Goal: Task Accomplishment & Management: Manage account settings

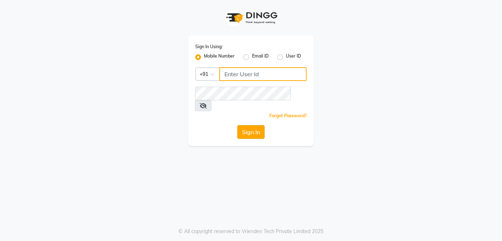
type input "9770614598"
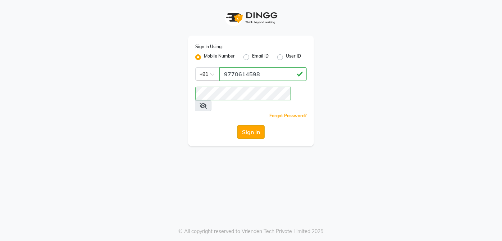
click at [255, 125] on button "Sign In" at bounding box center [250, 132] width 27 height 14
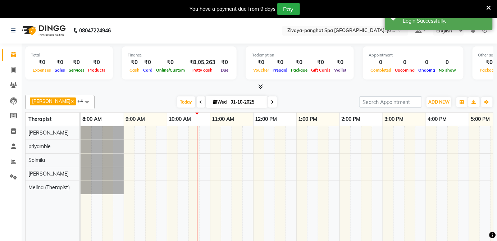
click at [103, 133] on div at bounding box center [102, 132] width 43 height 13
click at [123, 133] on div at bounding box center [102, 132] width 43 height 13
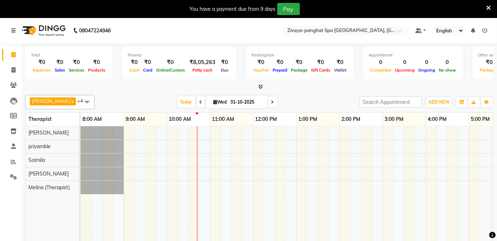
click at [126, 133] on div at bounding box center [405, 189] width 648 height 126
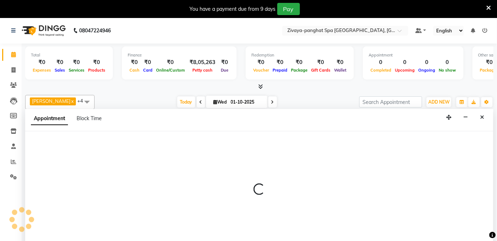
select select "54828"
select select "540"
select select "tentative"
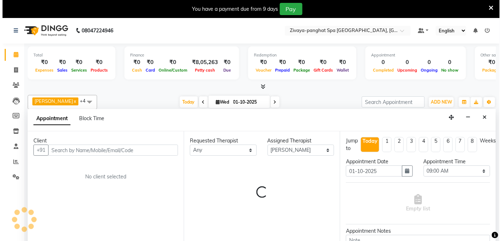
scroll to position [17, 0]
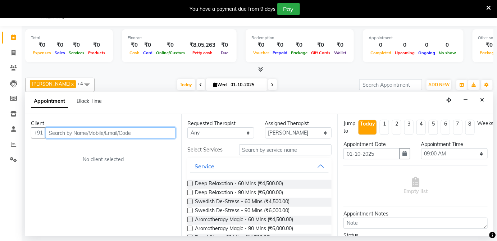
click at [105, 131] on input "text" at bounding box center [111, 132] width 130 height 11
click at [39, 130] on button "+91" at bounding box center [38, 132] width 15 height 11
click at [75, 130] on input "text" at bounding box center [111, 132] width 130 height 11
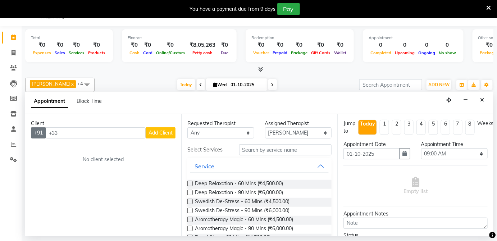
click at [40, 133] on button "+91" at bounding box center [38, 132] width 15 height 11
click at [60, 132] on input "+33" at bounding box center [96, 132] width 100 height 11
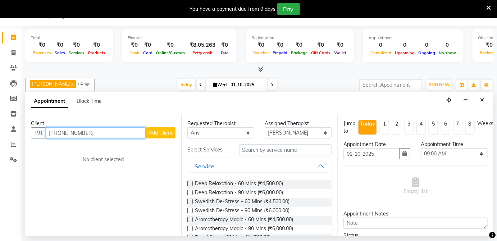
type input "[PHONE_NUMBER]"
click at [159, 131] on span "Add Client" at bounding box center [161, 133] width 24 height 6
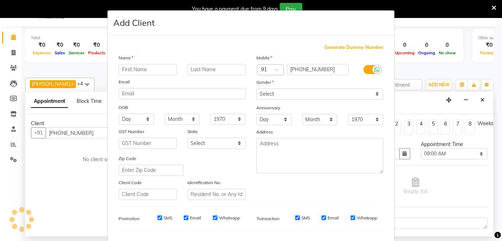
click at [148, 69] on input "text" at bounding box center [148, 69] width 58 height 11
type input "coural"
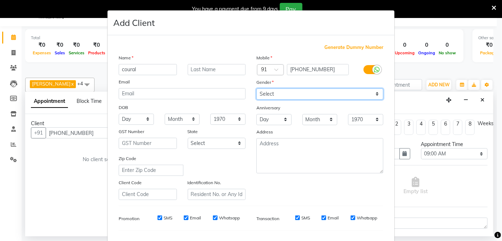
click at [377, 94] on select "Select [DEMOGRAPHIC_DATA] [DEMOGRAPHIC_DATA] Other Prefer Not To Say" at bounding box center [320, 94] width 127 height 11
select select "[DEMOGRAPHIC_DATA]"
click at [257, 89] on select "Select [DEMOGRAPHIC_DATA] [DEMOGRAPHIC_DATA] Other Prefer Not To Say" at bounding box center [320, 94] width 127 height 11
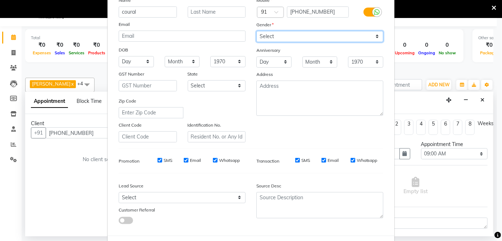
scroll to position [90, 0]
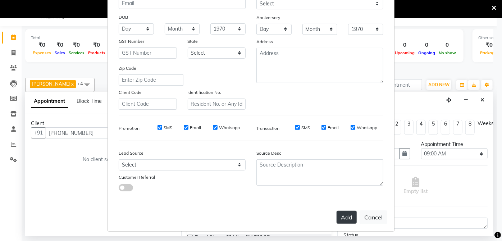
click at [341, 219] on button "Add" at bounding box center [347, 217] width 20 height 13
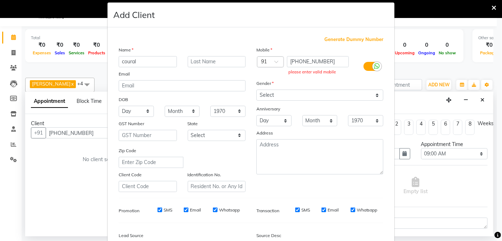
scroll to position [0, 0]
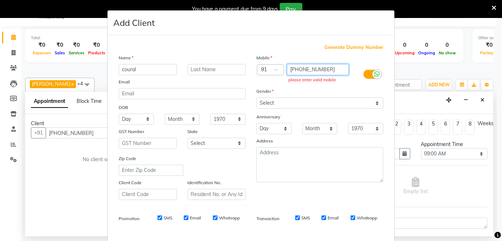
click at [326, 69] on input "[PHONE_NUMBER]" at bounding box center [318, 69] width 62 height 11
type input "[PHONE_NUMBER]"
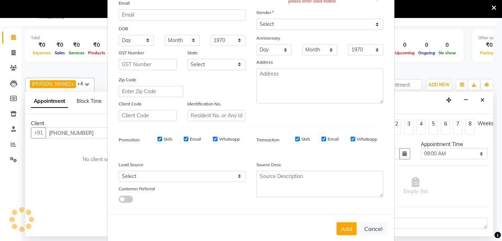
scroll to position [90, 0]
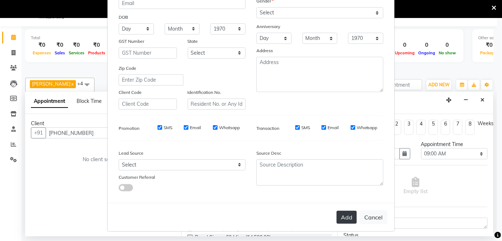
click at [348, 213] on button "Add" at bounding box center [347, 217] width 20 height 13
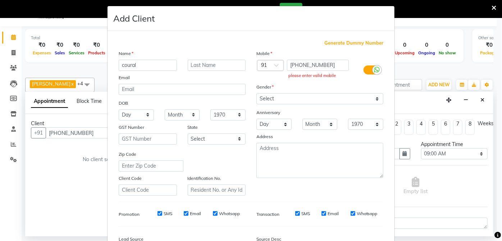
scroll to position [0, 0]
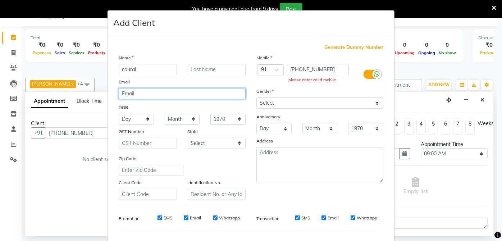
click at [155, 95] on input "email" at bounding box center [182, 93] width 127 height 11
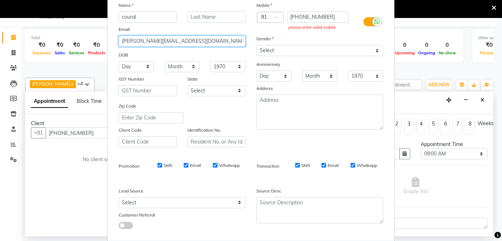
scroll to position [90, 0]
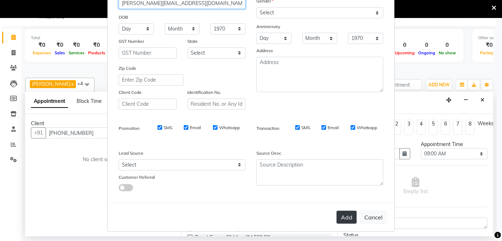
type input "[PERSON_NAME][EMAIL_ADDRESS][DOMAIN_NAME]"
click at [348, 214] on button "Add" at bounding box center [347, 217] width 20 height 13
click at [346, 219] on button "Add" at bounding box center [347, 217] width 20 height 13
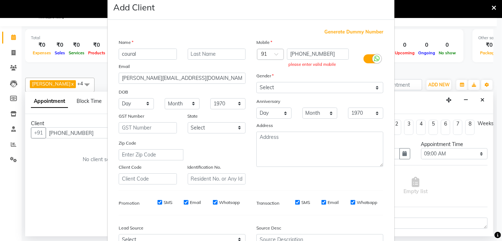
scroll to position [12, 0]
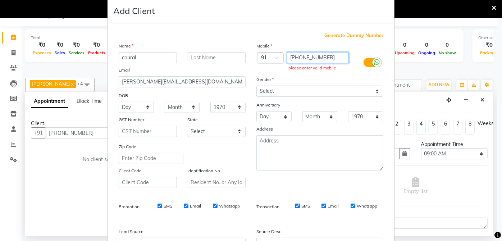
click at [291, 58] on input "[PHONE_NUMBER]" at bounding box center [318, 57] width 62 height 11
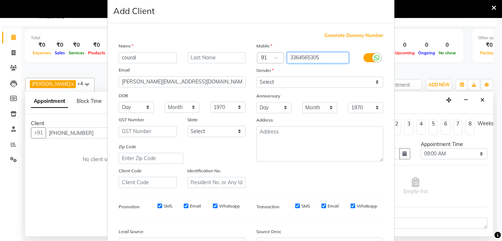
type input "3364565305"
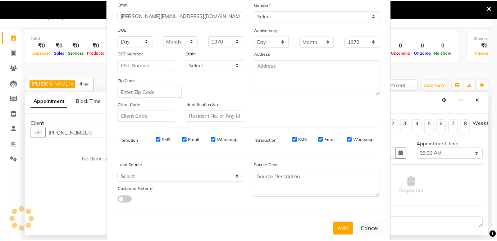
scroll to position [90, 0]
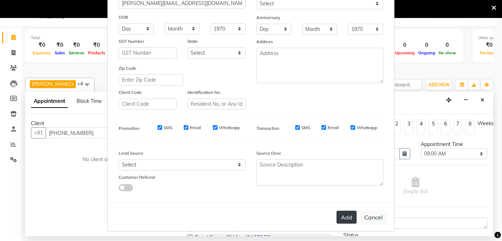
click at [345, 211] on button "Add" at bounding box center [347, 217] width 20 height 13
type input "3364565305"
select select
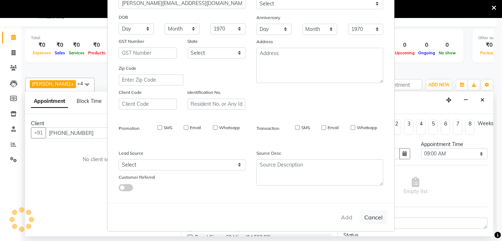
select select
checkbox input "false"
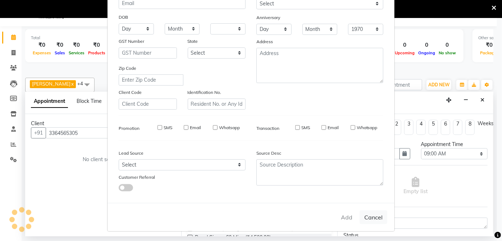
checkbox input "false"
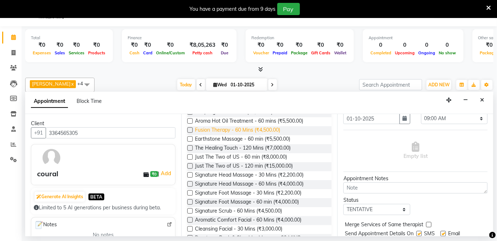
scroll to position [143, 0]
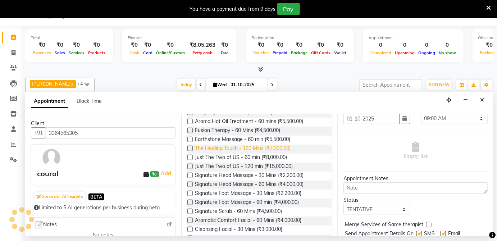
click at [260, 145] on span "The Healing Touch - 120 Mins (₹7,000.00)" at bounding box center [243, 149] width 96 height 9
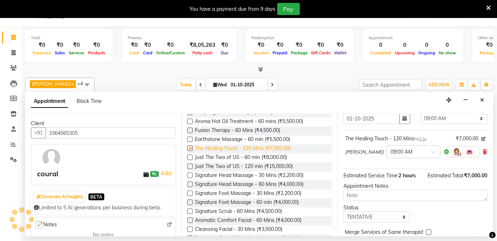
checkbox input "false"
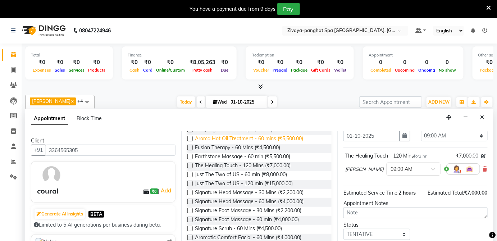
scroll to position [0, 0]
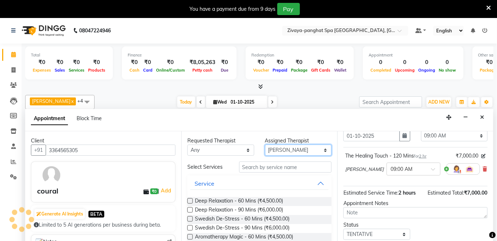
click at [322, 151] on select "Select [PERSON_NAME] (Therapist) [PERSON_NAME] priyamble [PERSON_NAME]" at bounding box center [298, 150] width 67 height 11
select select "68574"
click at [265, 145] on select "Select [PERSON_NAME] (Therapist) [PERSON_NAME] priyamble [PERSON_NAME]" at bounding box center [298, 150] width 67 height 11
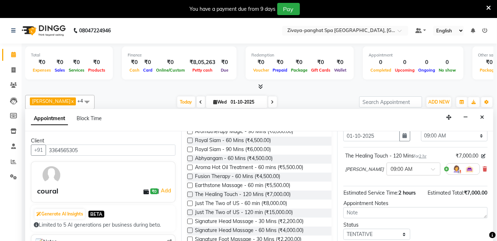
scroll to position [114, 0]
click at [264, 191] on span "The Healing Touch - 120 Mins (₹7,000.00)" at bounding box center [243, 195] width 96 height 9
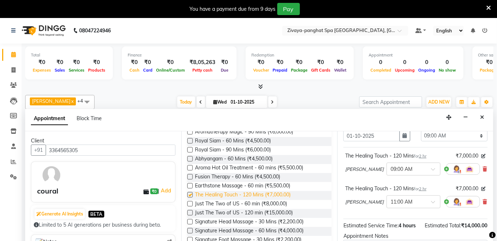
checkbox input "false"
click at [431, 203] on span at bounding box center [435, 204] width 9 height 8
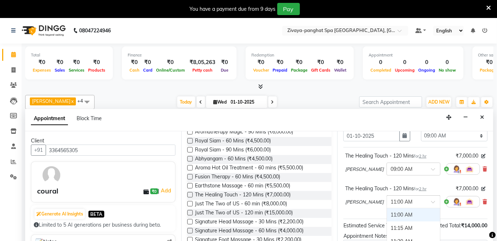
type input "9"
click at [387, 210] on div "09:00 AM" at bounding box center [413, 214] width 53 height 13
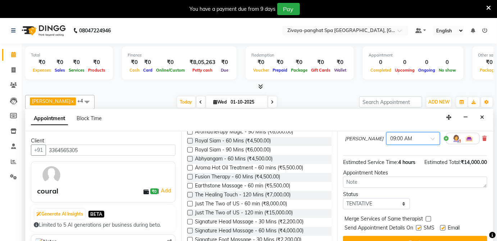
scroll to position [114, 4]
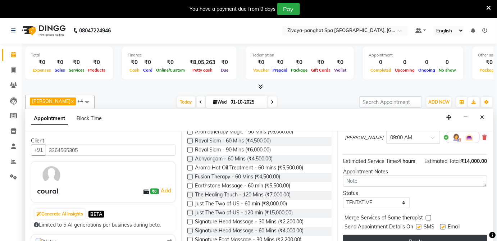
click at [417, 237] on button "Book" at bounding box center [415, 241] width 144 height 13
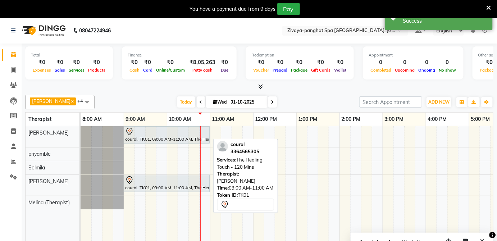
click at [131, 135] on icon at bounding box center [129, 131] width 9 height 9
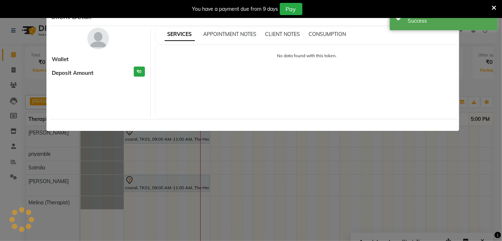
select select "7"
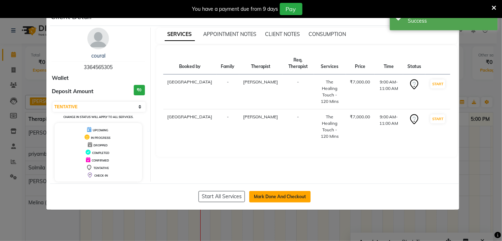
click at [253, 194] on button "Mark Done And Checkout" at bounding box center [280, 197] width 62 height 12
select select "service"
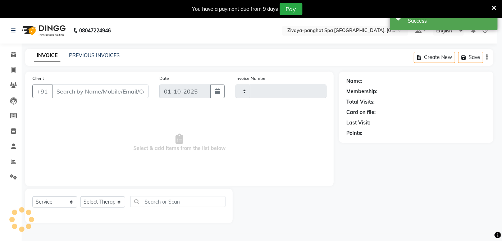
type input "0332"
select select "6945"
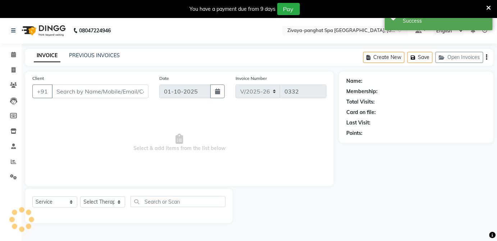
type input "3364565305"
select select "68574"
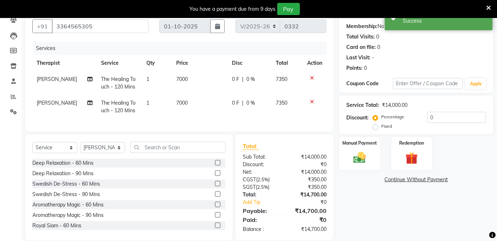
scroll to position [67, 0]
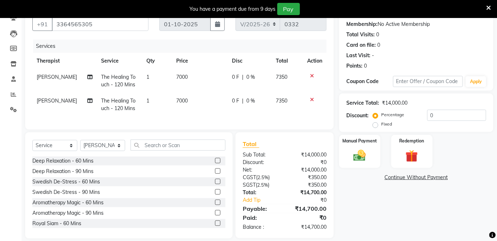
click at [381, 126] on label "Fixed" at bounding box center [386, 124] width 11 height 6
click at [375, 126] on input "Fixed" at bounding box center [377, 124] width 5 height 5
radio input "true"
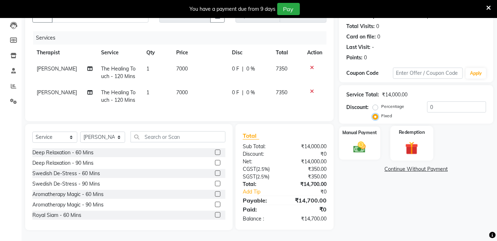
scroll to position [80, 0]
click at [369, 132] on div "Manual Payment" at bounding box center [360, 143] width 43 height 35
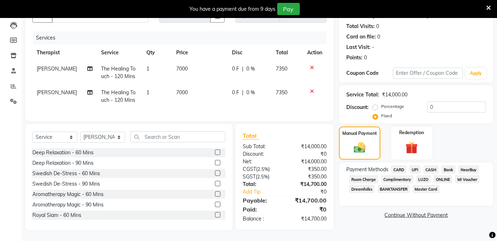
click at [373, 176] on span "Room Charge" at bounding box center [363, 179] width 29 height 8
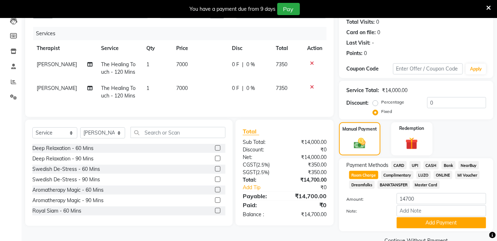
scroll to position [95, 0]
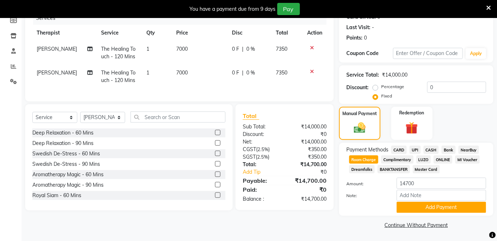
click at [429, 205] on button "Add Payment" at bounding box center [442, 207] width 90 height 11
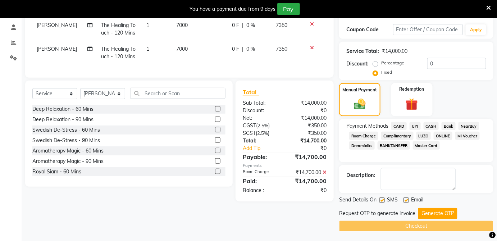
scroll to position [120, 0]
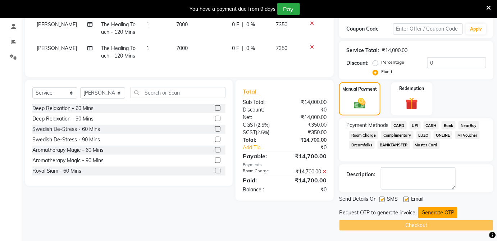
click at [436, 214] on button "Generate OTP" at bounding box center [437, 212] width 39 height 11
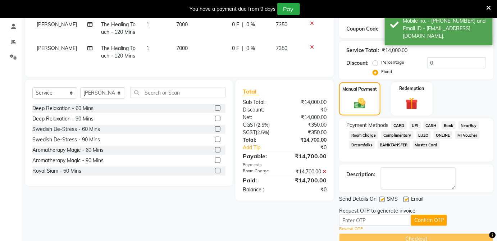
scroll to position [133, 0]
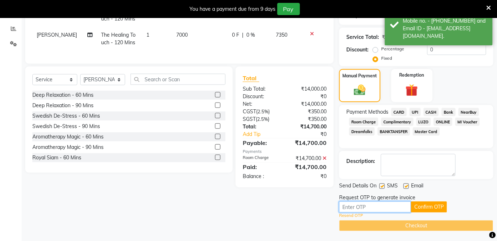
click at [383, 208] on input "text" at bounding box center [375, 206] width 72 height 11
